Goal: Transaction & Acquisition: Obtain resource

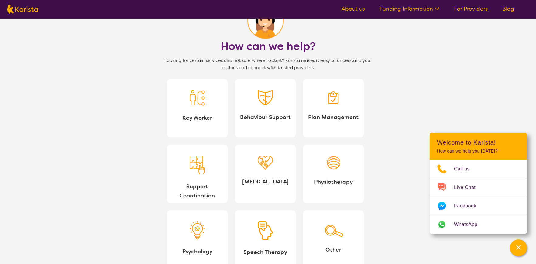
scroll to position [516, 0]
click at [193, 114] on span "Key Worker" at bounding box center [197, 117] width 51 height 9
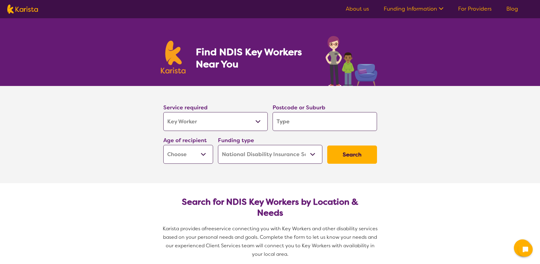
select select "Key Worker"
select select "NDIS"
select select "Key Worker"
select select "NDIS"
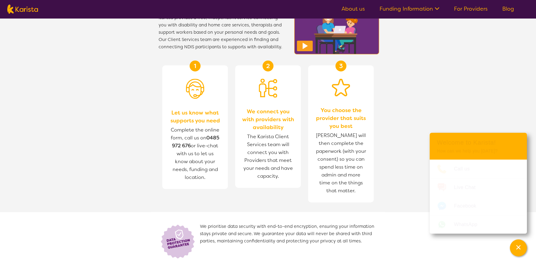
scroll to position [607, 0]
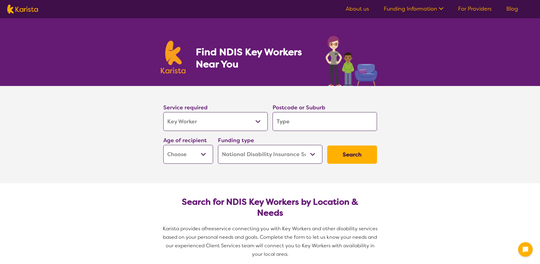
select select "Key Worker"
select select "NDIS"
select select "Key Worker"
select select "NDIS"
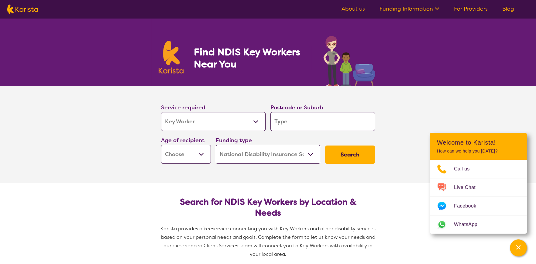
click at [251, 121] on select "Allied Health Assistant Assessment (ADHD or Autism) Behaviour support Counselli…" at bounding box center [213, 121] width 104 height 19
select select "NDIS Support Coordination"
click at [161, 112] on select "Allied Health Assistant Assessment (ADHD or Autism) Behaviour support Counselli…" at bounding box center [213, 121] width 104 height 19
select select "NDIS Support Coordination"
click at [346, 156] on button "Search" at bounding box center [350, 154] width 50 height 18
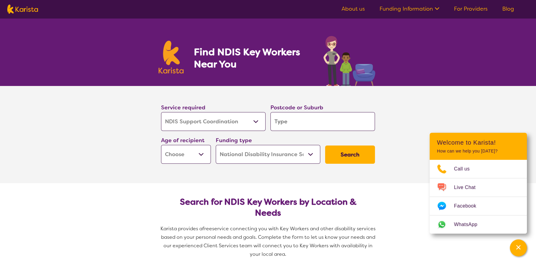
click at [323, 116] on input "search" at bounding box center [322, 121] width 104 height 19
type input "3"
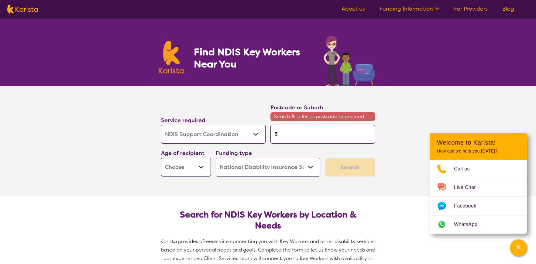
type input "31"
type input "319"
type input "3198"
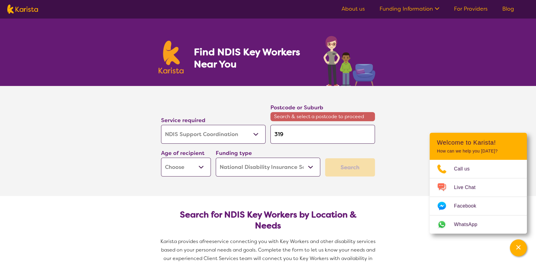
type input "3198"
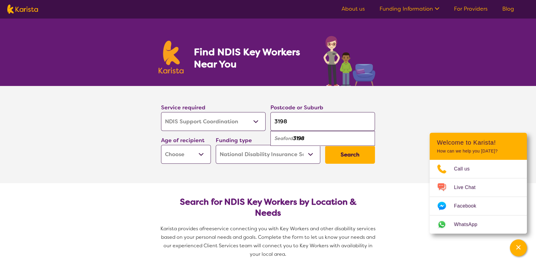
type input "3198"
click at [322, 138] on div "Seaford 3198" at bounding box center [322, 139] width 98 height 12
click at [356, 154] on button "Search" at bounding box center [350, 154] width 50 height 18
click at [198, 156] on select "Early Childhood - 0 to 9 Child - 10 to 11 Adolescent - 12 to 17 Adult - 18 to 6…" at bounding box center [186, 154] width 50 height 19
select select "AD"
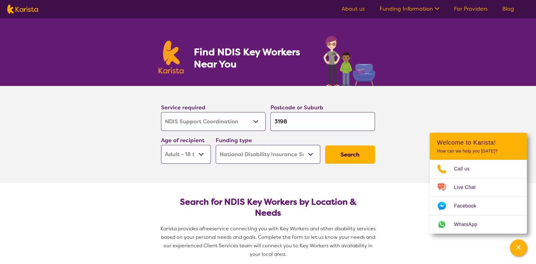
click at [161, 145] on select "Early Childhood - 0 to 9 Child - 10 to 11 Adolescent - 12 to 17 Adult - 18 to 6…" at bounding box center [186, 154] width 50 height 19
select select "AD"
click at [341, 145] on button "Search" at bounding box center [350, 154] width 50 height 18
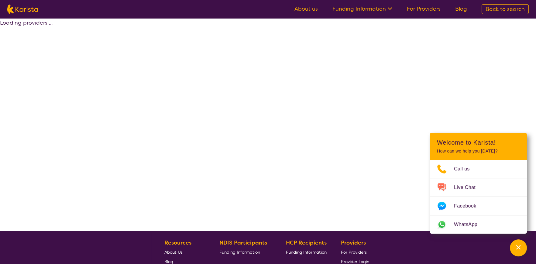
select select "by_score"
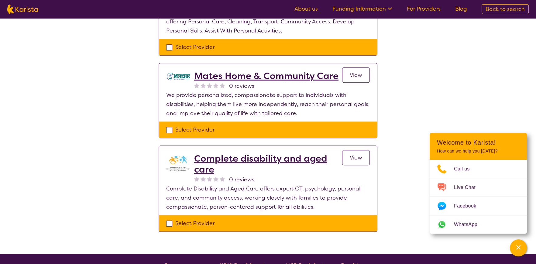
scroll to position [850, 0]
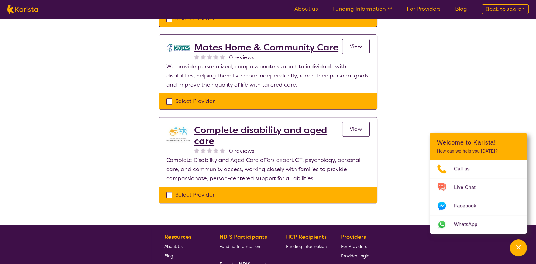
click at [308, 7] on link "About us" at bounding box center [305, 8] width 23 height 7
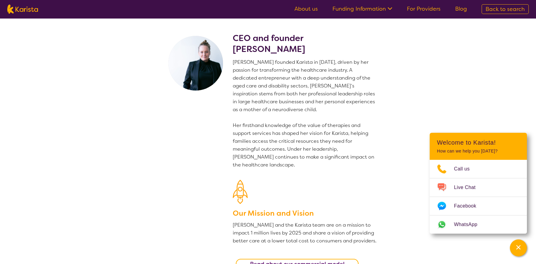
click at [350, 8] on link "Funding Information" at bounding box center [362, 8] width 60 height 7
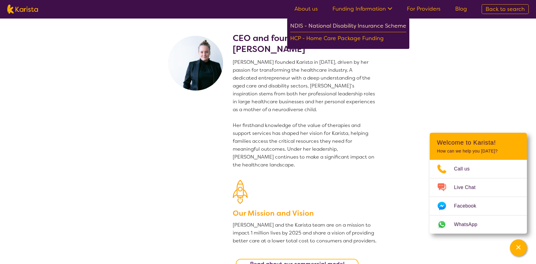
click at [349, 25] on div "NDIS - National Disability Insurance Scheme" at bounding box center [348, 26] width 116 height 11
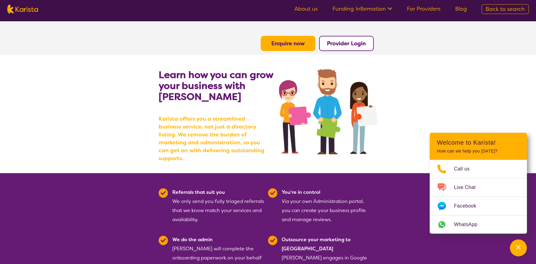
click at [12, 10] on img at bounding box center [22, 9] width 31 height 9
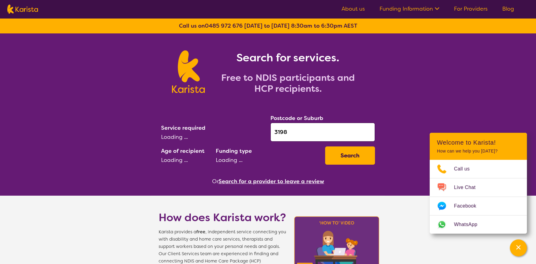
select select "NDIS Support Coordination"
select select "AD"
select select "NDIS"
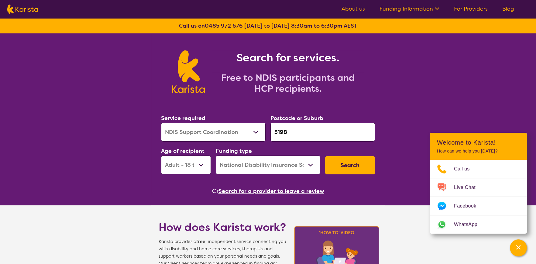
click at [352, 163] on button "Search" at bounding box center [350, 165] width 50 height 18
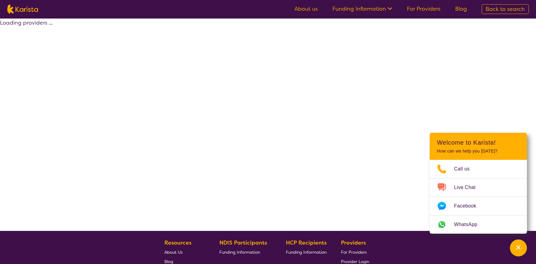
select select "by_score"
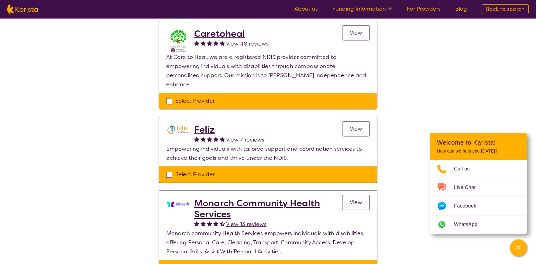
scroll to position [607, 0]
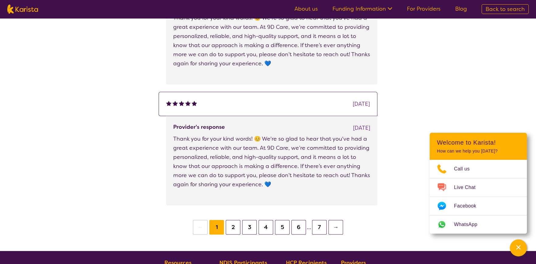
scroll to position [971, 0]
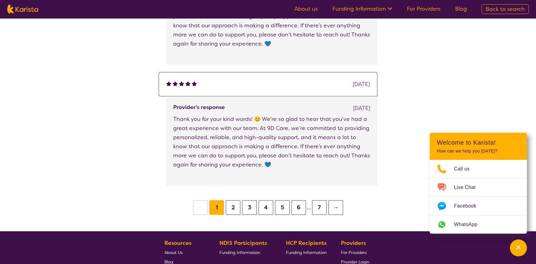
click at [231, 208] on button "2" at bounding box center [233, 207] width 15 height 15
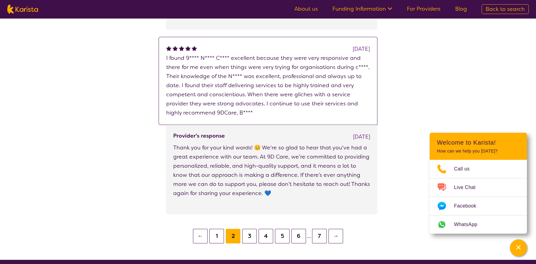
scroll to position [1062, 0]
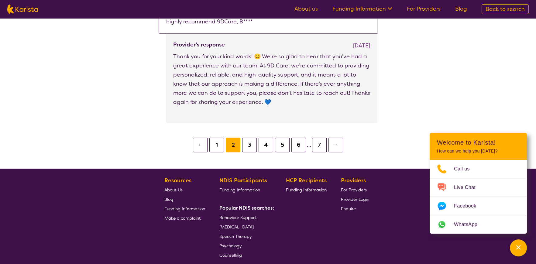
click at [250, 143] on button "3" at bounding box center [249, 145] width 15 height 15
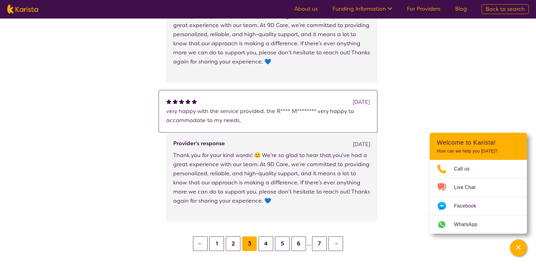
scroll to position [971, 0]
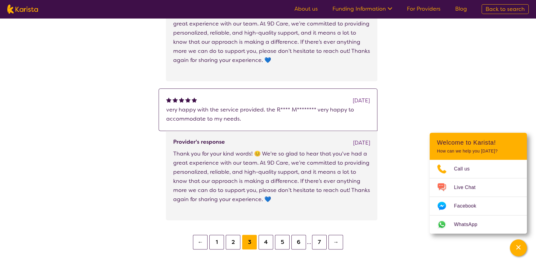
click at [218, 241] on button "1" at bounding box center [216, 242] width 15 height 15
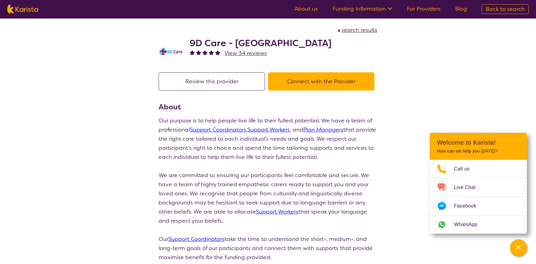
click at [311, 76] on button "Connect with the Provider" at bounding box center [321, 81] width 106 height 18
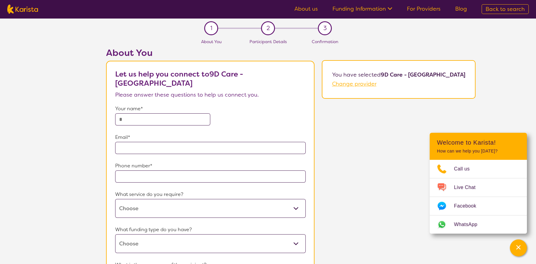
click at [201, 113] on input "text" at bounding box center [162, 119] width 95 height 12
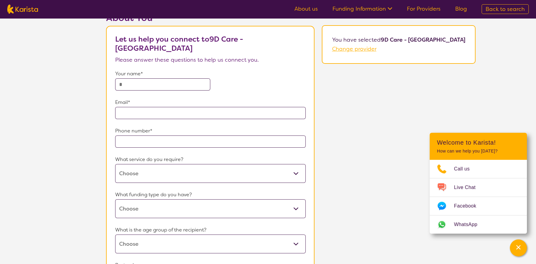
scroll to position [30, 0]
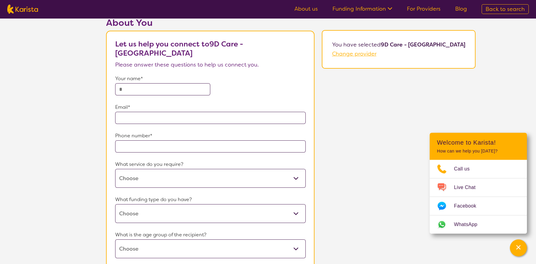
click at [202, 83] on input "text" at bounding box center [162, 89] width 95 height 12
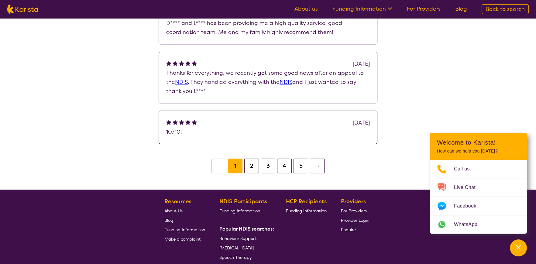
scroll to position [941, 0]
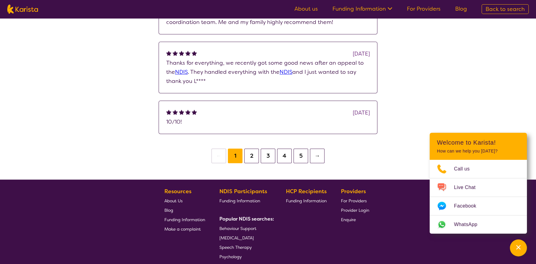
click at [254, 148] on button "2" at bounding box center [251, 155] width 15 height 15
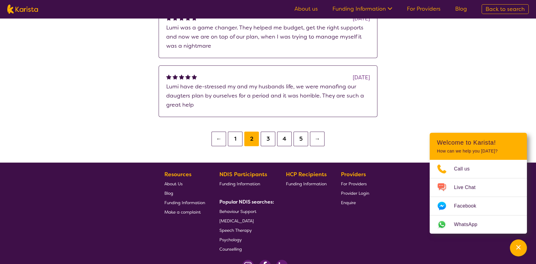
scroll to position [1021, 0]
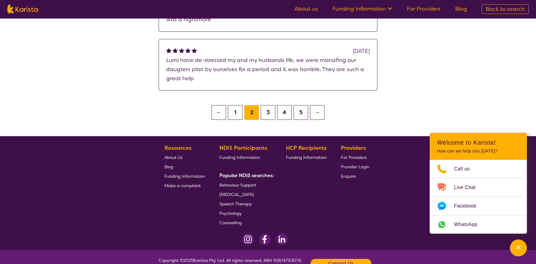
click at [266, 105] on button "3" at bounding box center [268, 112] width 15 height 15
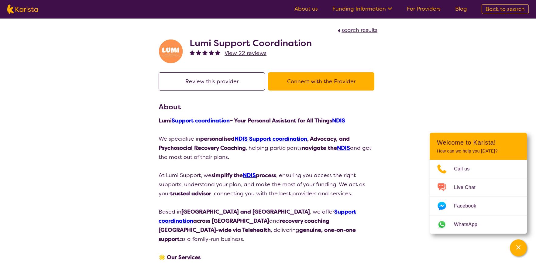
click at [316, 80] on button "Connect with the Provider" at bounding box center [321, 81] width 106 height 18
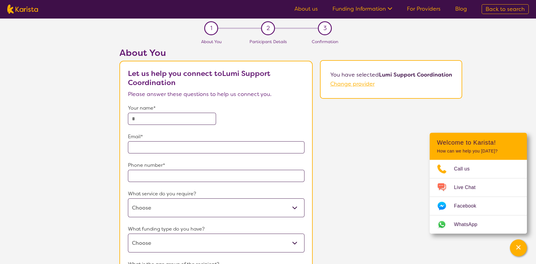
click at [168, 118] on input "text" at bounding box center [172, 119] width 88 height 12
type input "**********"
click at [206, 208] on select "NDIS Support Coordination Psychosocial Recovery Coach" at bounding box center [216, 207] width 176 height 19
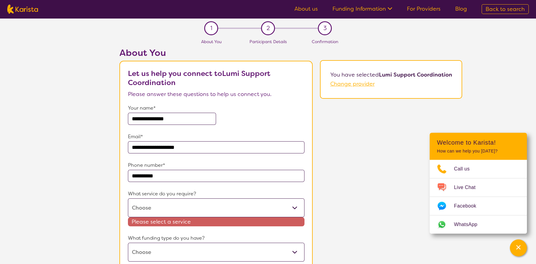
click at [221, 214] on select "NDIS Support Coordination Psychosocial Recovery Coach" at bounding box center [216, 207] width 176 height 19
select select "25"
click at [128, 198] on select "NDIS Support Coordination Psychosocial Recovery Coach" at bounding box center [216, 207] width 176 height 19
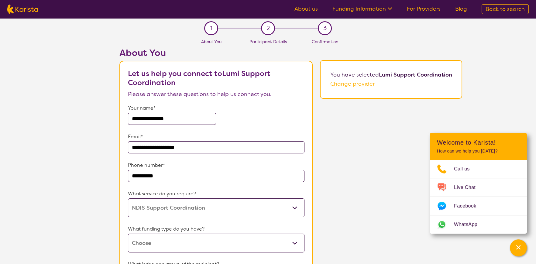
click at [215, 235] on select "Home Care Package (HCP) National Disability Insurance Scheme (NDIS) I don't know" at bounding box center [216, 243] width 176 height 19
select select "NDIS"
click at [128, 234] on select "Home Care Package (HCP) National Disability Insurance Scheme (NDIS) I don't know" at bounding box center [216, 243] width 176 height 19
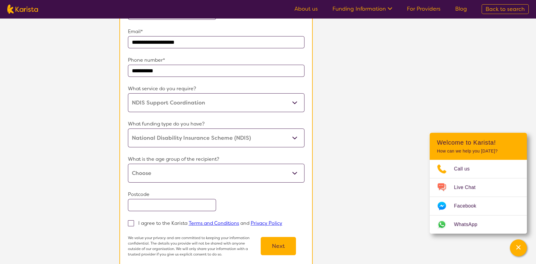
scroll to position [121, 0]
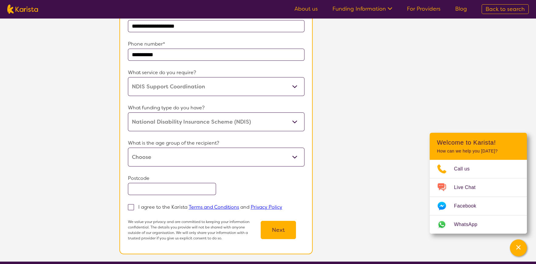
click at [213, 155] on select "Early Childhood - 0 to 9 Child - 10 to 11 Adolescent - 12 to 17 Adult - 18 to 6…" at bounding box center [216, 157] width 176 height 19
select select "AD"
click at [128, 148] on select "Early Childhood - 0 to 9 Child - 10 to 11 Adolescent - 12 to 17 Adult - 18 to 6…" at bounding box center [216, 157] width 176 height 19
click at [198, 187] on input "text" at bounding box center [172, 189] width 88 height 12
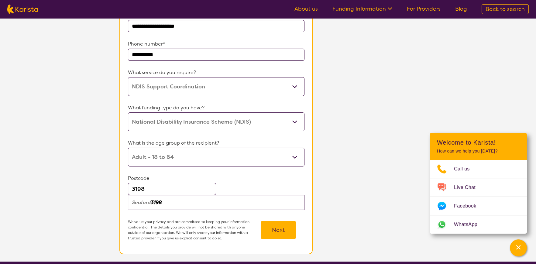
click at [187, 206] on div "Seaford 3198" at bounding box center [216, 203] width 170 height 12
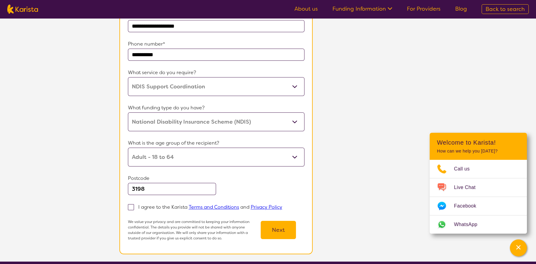
click at [137, 189] on input "3198" at bounding box center [172, 189] width 88 height 12
click at [145, 187] on input "3198" at bounding box center [172, 189] width 88 height 12
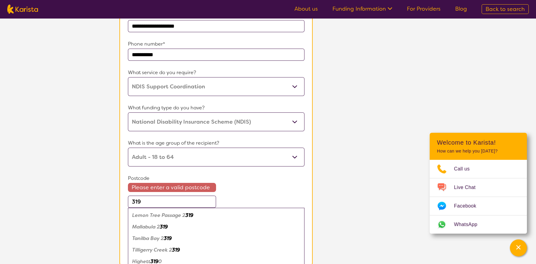
type input "3198"
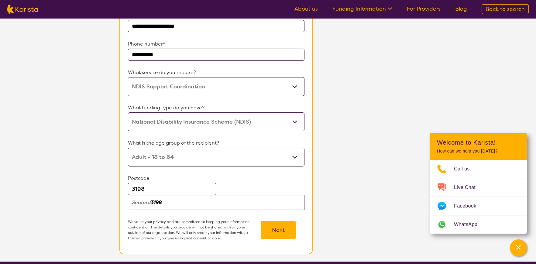
click at [145, 202] on em "Seaford" at bounding box center [141, 202] width 19 height 6
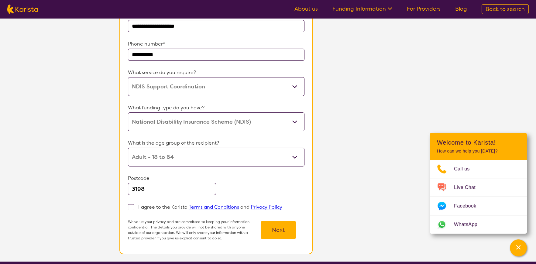
click at [132, 209] on span at bounding box center [131, 207] width 6 height 6
click at [282, 209] on input "I agree to the Karista Terms and Conditions and Privacy Policy" at bounding box center [284, 207] width 4 height 4
checkbox input "true"
click at [282, 229] on button "Next" at bounding box center [278, 230] width 35 height 18
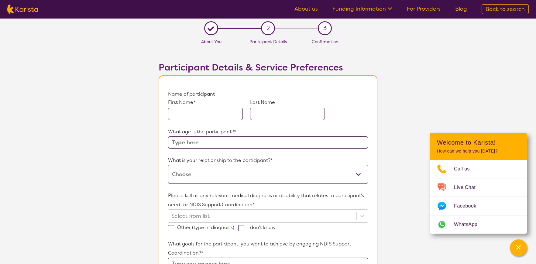
click at [196, 112] on input "text" at bounding box center [205, 114] width 75 height 12
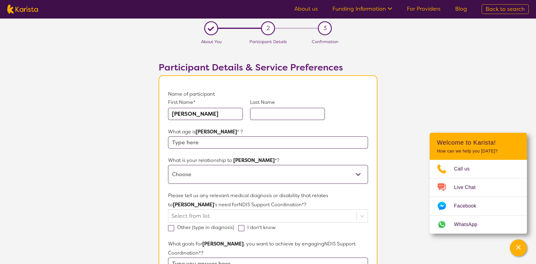
type input "Sherrie"
type input "Neilson"
click at [196, 144] on input "text" at bounding box center [268, 142] width 200 height 12
type input "46"
click at [356, 175] on select "This request is for myself I am their parent I am their child I am their spouse…" at bounding box center [268, 174] width 200 height 19
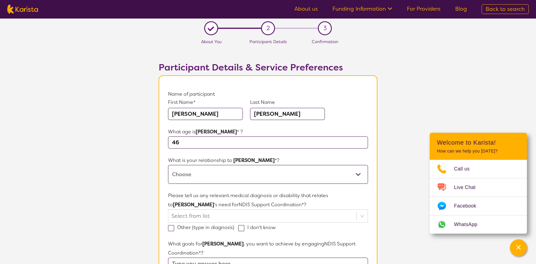
select select "This request is for myself"
click at [168, 165] on select "This request is for myself I am their parent I am their child I am their spouse…" at bounding box center [268, 174] width 200 height 19
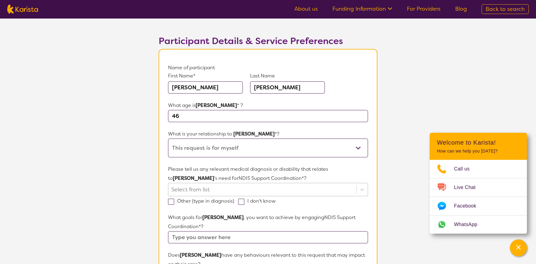
scroll to position [60, 0]
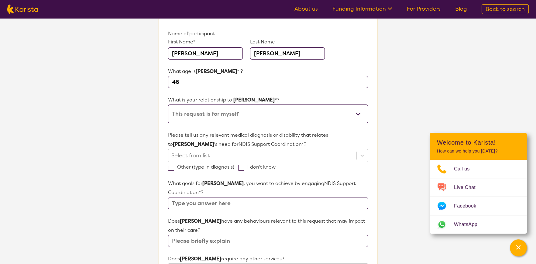
click at [217, 154] on div at bounding box center [262, 155] width 182 height 10
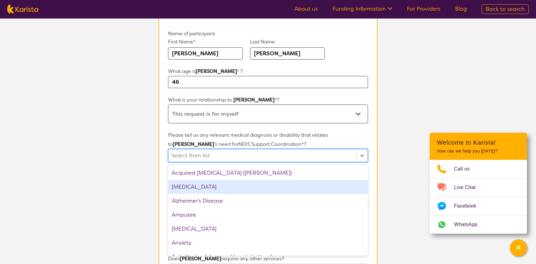
click at [213, 182] on div "ADHD" at bounding box center [268, 187] width 200 height 14
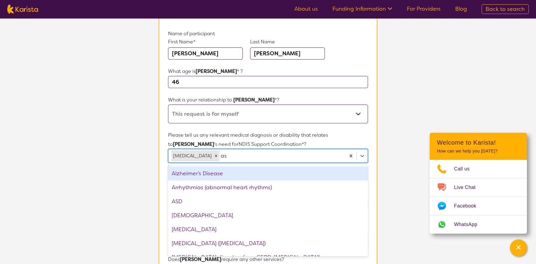
type input "asd"
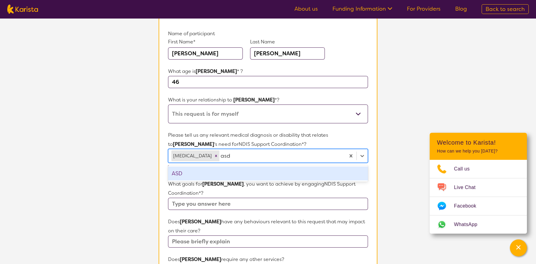
click at [214, 172] on div "ASD" at bounding box center [268, 173] width 200 height 14
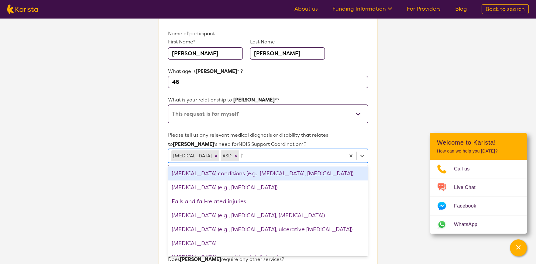
type input "fi"
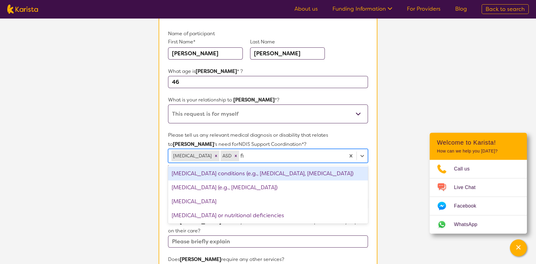
click at [216, 171] on div "Chronic pain conditions (e.g., fibromyalgia, neuropathy)" at bounding box center [268, 173] width 200 height 14
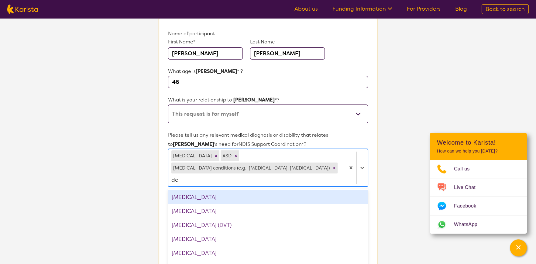
type input "dep"
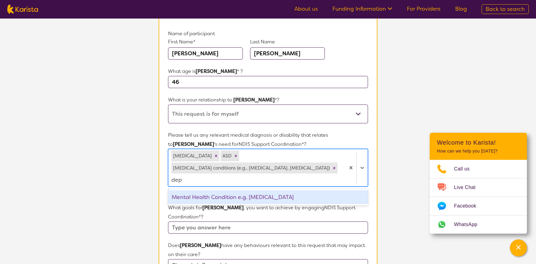
click at [218, 190] on div "Mental Health Condition e.g. Depression" at bounding box center [268, 197] width 200 height 14
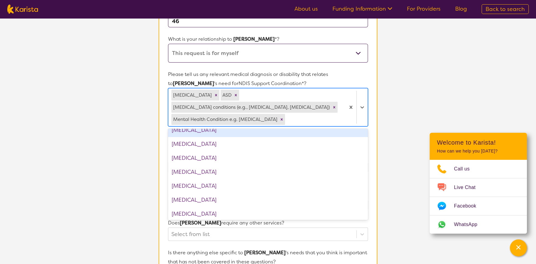
scroll to position [273, 0]
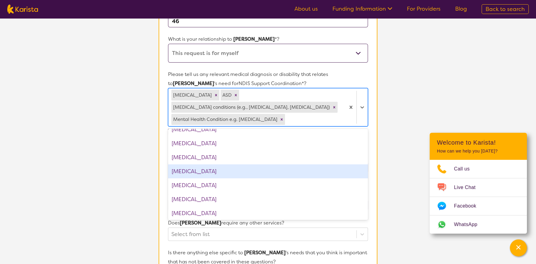
click at [243, 162] on div "Diabetes" at bounding box center [268, 157] width 200 height 14
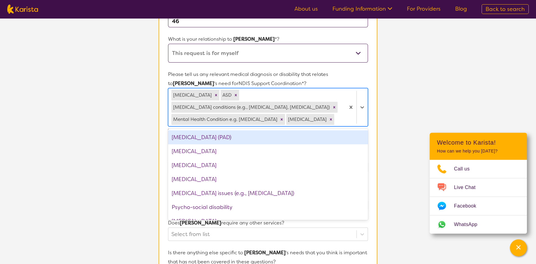
scroll to position [698, 0]
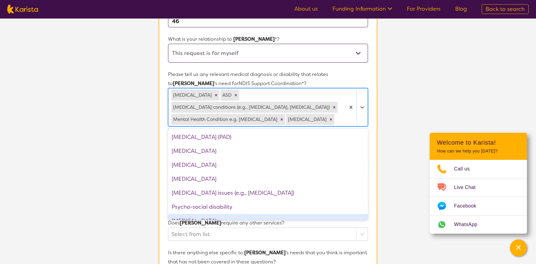
click at [398, 224] on section "L About You 2 Participant Details 3 Confirmation Participant Details & Service …" at bounding box center [268, 181] width 536 height 569
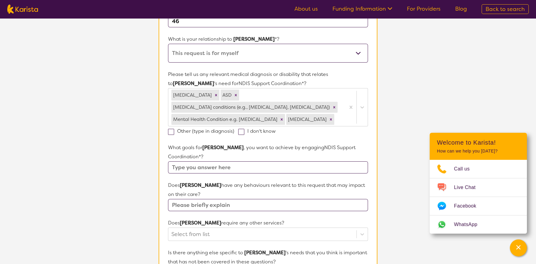
click at [265, 167] on input "text" at bounding box center [268, 167] width 200 height 12
click at [213, 206] on input "text" at bounding box center [268, 205] width 200 height 12
click at [260, 166] on input "Maximise NDIS funding" at bounding box center [268, 167] width 200 height 12
drag, startPoint x: 232, startPoint y: 167, endPoint x: 228, endPoint y: 169, distance: 4.6
click at [228, 169] on input "Maximise NDIS funding" at bounding box center [268, 167] width 200 height 12
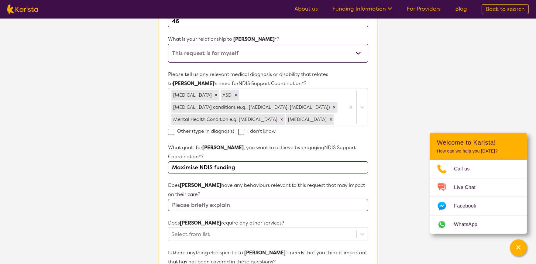
click at [247, 170] on input "Maximise NDIS funding" at bounding box center [268, 167] width 200 height 12
drag, startPoint x: 252, startPoint y: 168, endPoint x: 159, endPoint y: 170, distance: 92.3
click at [159, 170] on section "Name of participant First Name* Sherrie Last Name Neilson What age is Sherrie *…" at bounding box center [268, 199] width 219 height 490
type input "I"
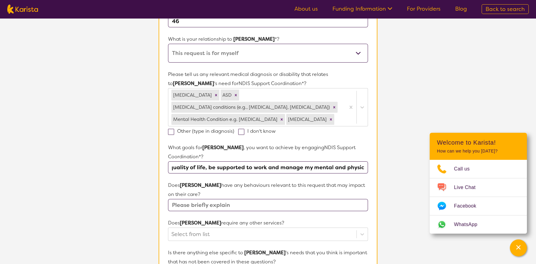
type input "Have a better quality of life, be supported to work and manage my mental and ph…"
click at [190, 205] on input "text" at bounding box center [268, 205] width 200 height 12
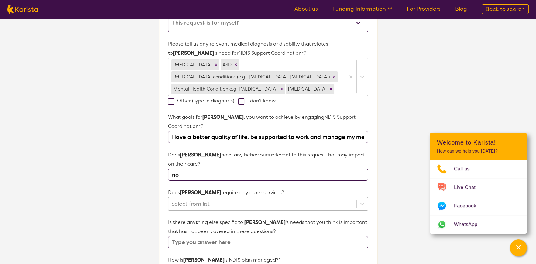
type input "no"
click at [191, 205] on div "Select from list" at bounding box center [268, 203] width 200 height 13
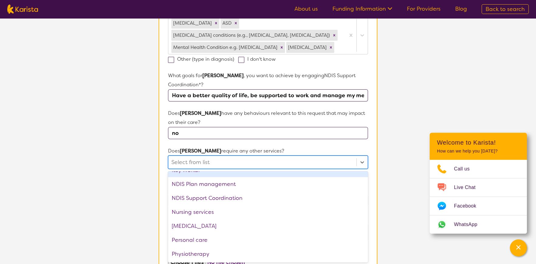
scroll to position [121, 0]
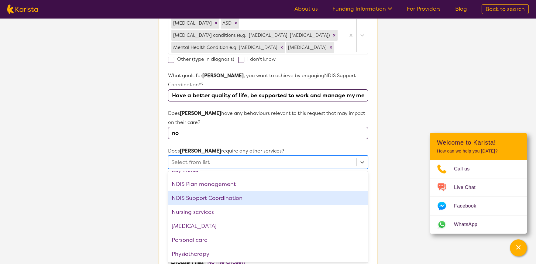
click at [222, 194] on div "NDIS Support Coordination" at bounding box center [268, 198] width 200 height 14
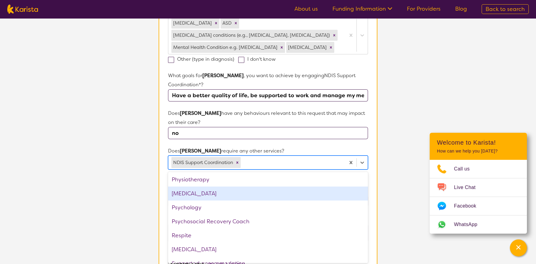
scroll to position [204, 0]
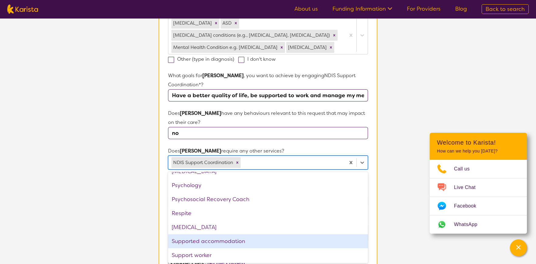
click at [217, 237] on div "Supported accommodation" at bounding box center [268, 241] width 200 height 14
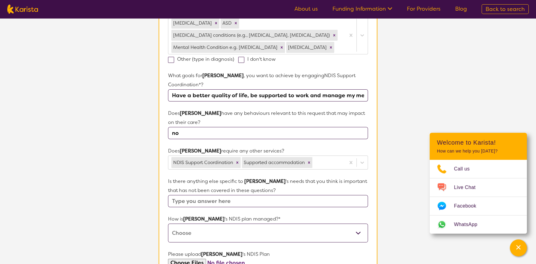
click at [397, 203] on section "L About You 2 Participant Details 3 Confirmation Participant Details & Service …" at bounding box center [268, 110] width 536 height 570
click at [234, 201] on input "text" at bounding box center [268, 201] width 200 height 12
type input "No"
click at [230, 231] on select "Self-managed NDIS plan Managed by a registered plan management provider (not th…" at bounding box center [268, 232] width 200 height 19
select select "Plan Managed"
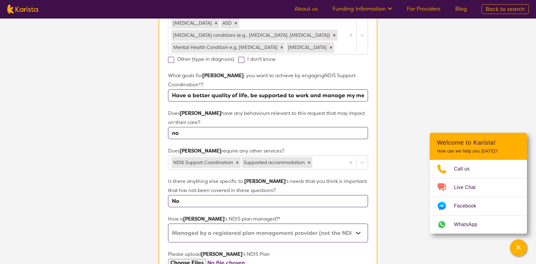
click at [168, 223] on select "Self-managed NDIS plan Managed by a registered plan management provider (not th…" at bounding box center [268, 232] width 200 height 19
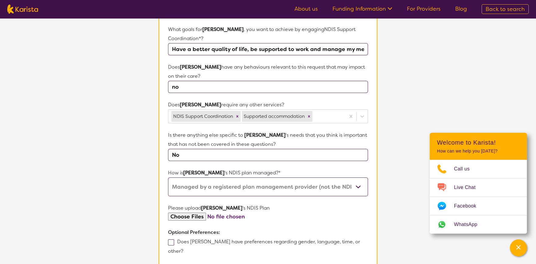
scroll to position [254, 0]
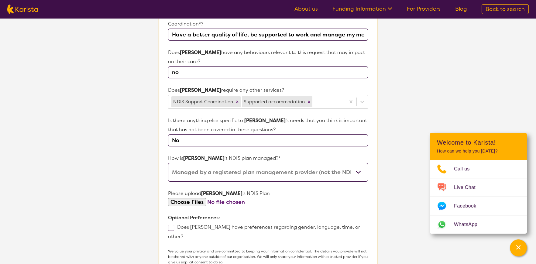
click at [196, 201] on input "file" at bounding box center [268, 202] width 200 height 8
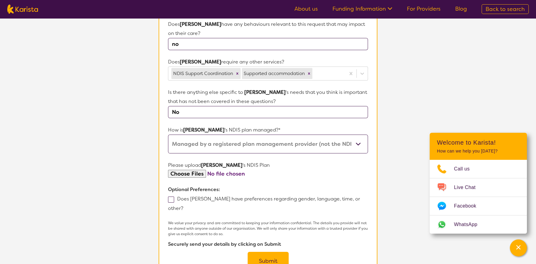
scroll to position [315, 0]
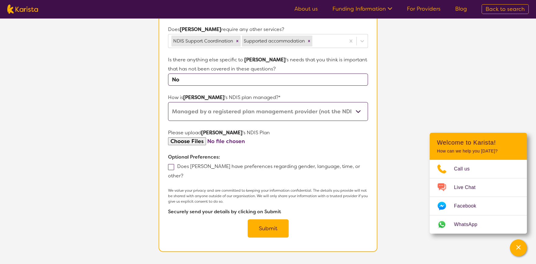
click at [194, 142] on input "file" at bounding box center [268, 141] width 200 height 8
type input "C:\fakepath\Sherrie__Plan Approval.pdf"
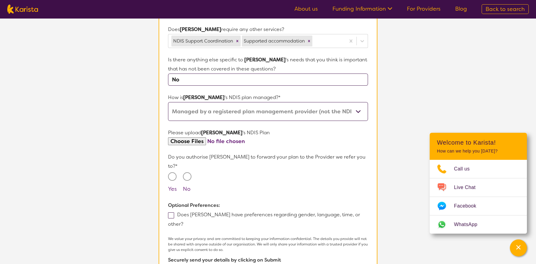
scroll to position [345, 0]
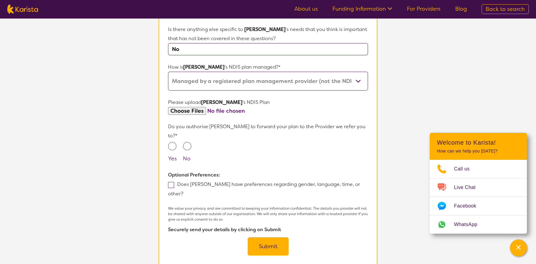
click at [172, 142] on input "Yes" at bounding box center [172, 146] width 9 height 9
radio input "true"
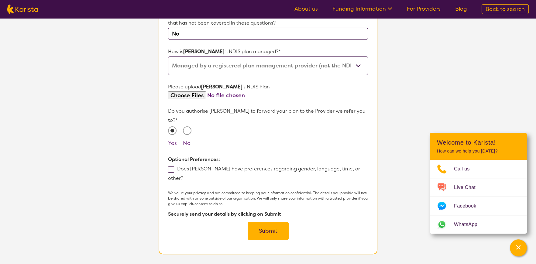
scroll to position [375, 0]
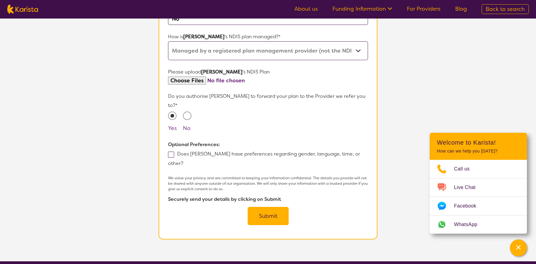
click at [170, 152] on span at bounding box center [171, 155] width 6 height 6
click at [183, 161] on input "Does Sherrie have preferences regarding gender, language, time, or other?" at bounding box center [185, 163] width 4 height 4
checkbox input "true"
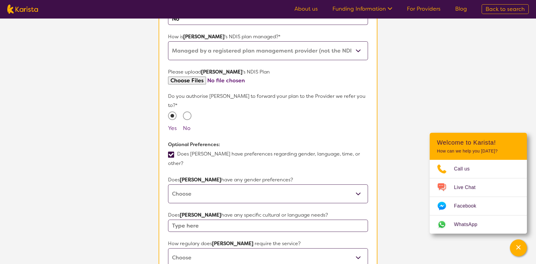
click at [237, 184] on select "Male Female Other No Preference" at bounding box center [268, 193] width 200 height 19
select select "Female"
click at [168, 184] on select "Male Female Other No Preference" at bounding box center [268, 193] width 200 height 19
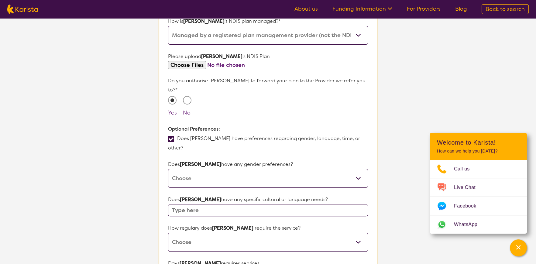
scroll to position [406, 0]
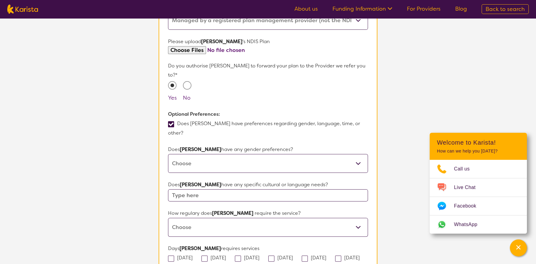
click at [237, 189] on input "text" at bounding box center [268, 195] width 200 height 12
click at [230, 218] on select "Daily Twice a week Weekly Every fortnight Monthly Other" at bounding box center [268, 227] width 200 height 19
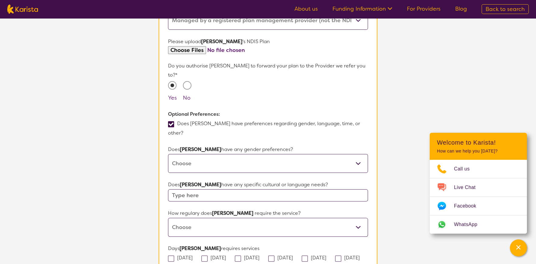
select select "Monthly"
click at [168, 218] on select "Daily Twice a week Weekly Every fortnight Monthly Other" at bounding box center [268, 227] width 200 height 19
click at [223, 189] on input "text" at bounding box center [268, 195] width 200 height 12
click at [227, 154] on select "Male Female Other No Preference" at bounding box center [268, 163] width 200 height 19
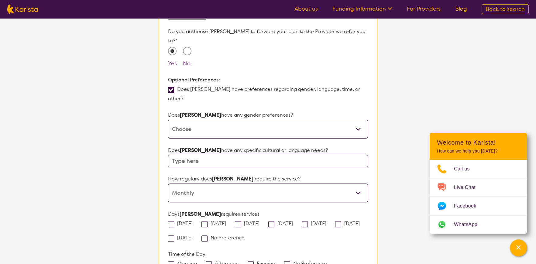
scroll to position [436, 0]
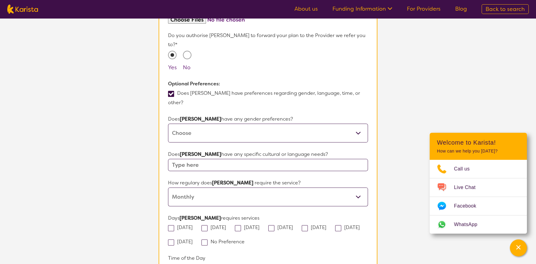
click at [222, 187] on select "Daily Twice a week Weekly Every fortnight Monthly Other" at bounding box center [268, 196] width 200 height 19
click at [171, 91] on span at bounding box center [171, 94] width 6 height 6
click at [183, 100] on input "Does Sherrie have preferences regarding gender, language, time, or other?" at bounding box center [185, 102] width 4 height 4
checkbox input "false"
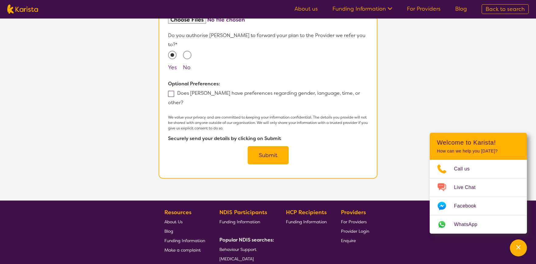
click at [267, 146] on button "Submit" at bounding box center [267, 155] width 41 height 18
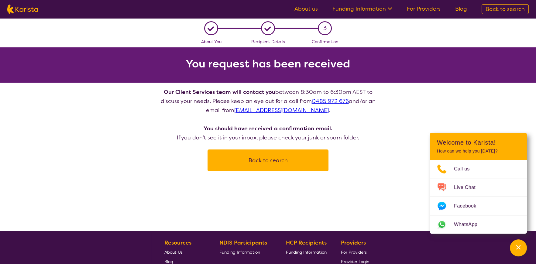
click at [274, 160] on button "Back to search" at bounding box center [268, 160] width 106 height 18
select select "NDIS Support Coordination"
select select "AD"
select select "NDIS"
